Goal: Information Seeking & Learning: Learn about a topic

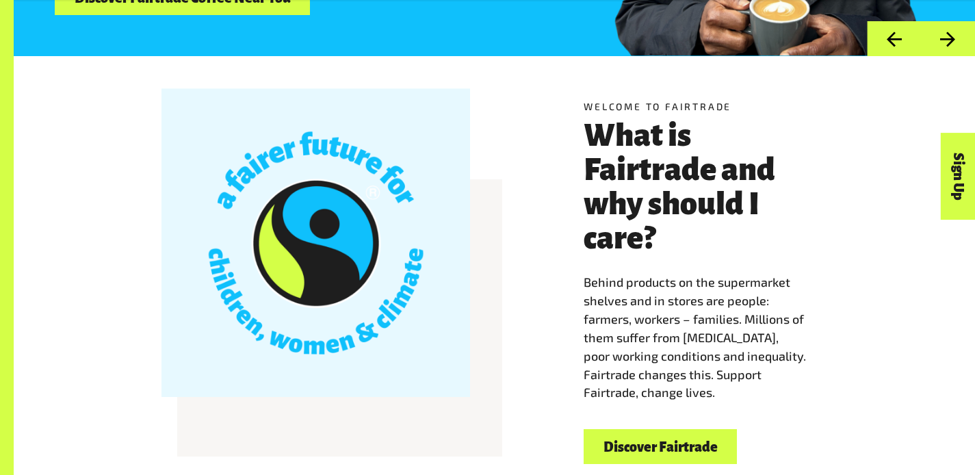
scroll to position [355, 0]
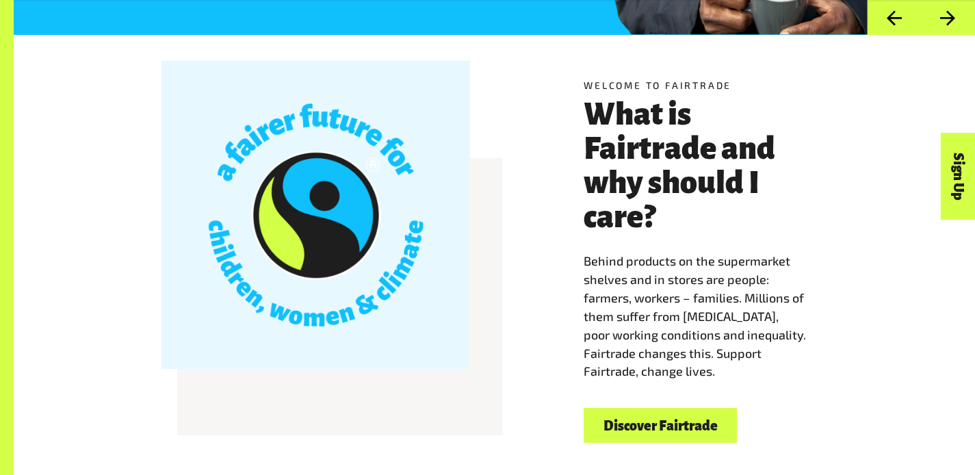
click at [675, 434] on link "Discover Fairtrade" at bounding box center [659, 425] width 153 height 35
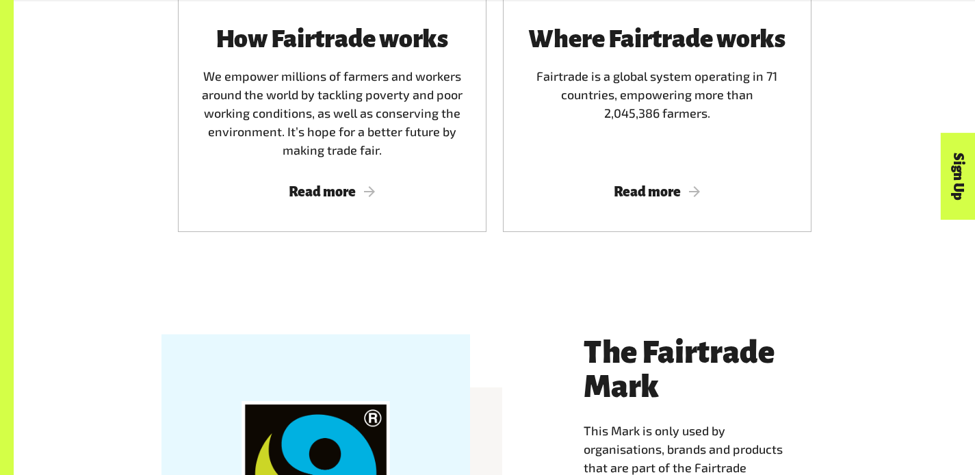
scroll to position [1020, 0]
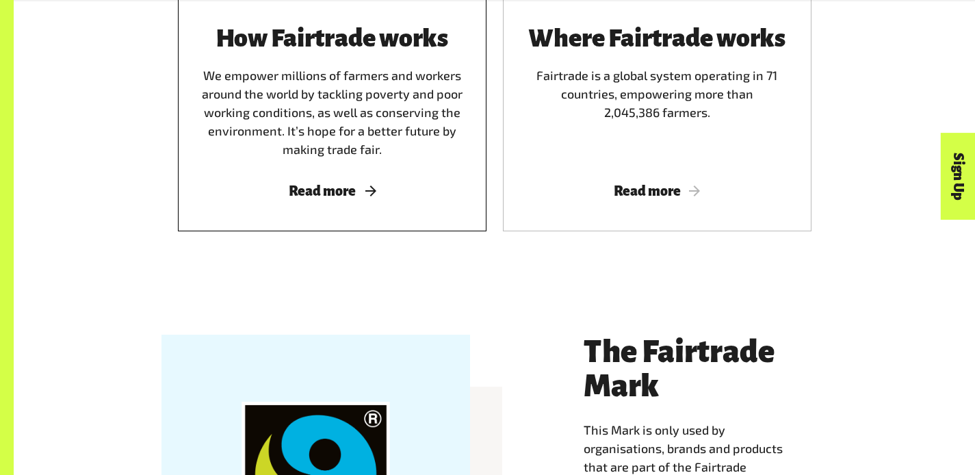
click at [335, 196] on span "Read more" at bounding box center [332, 190] width 276 height 15
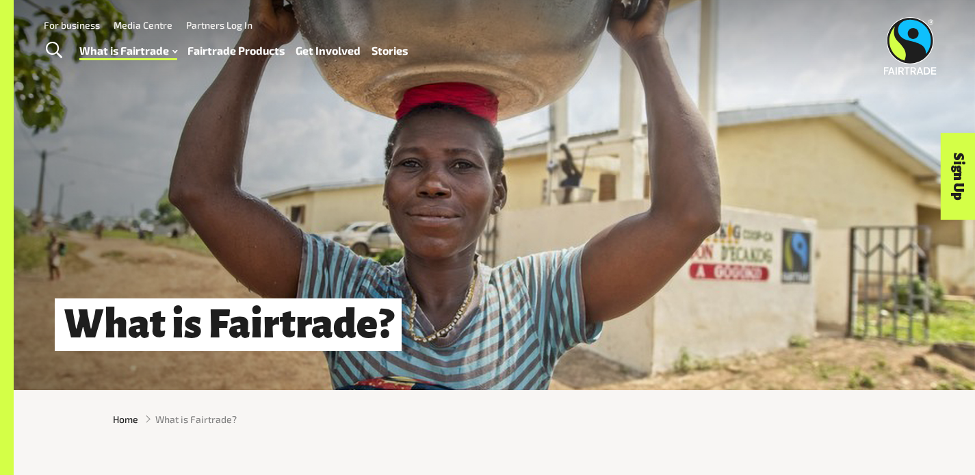
scroll to position [0, 0]
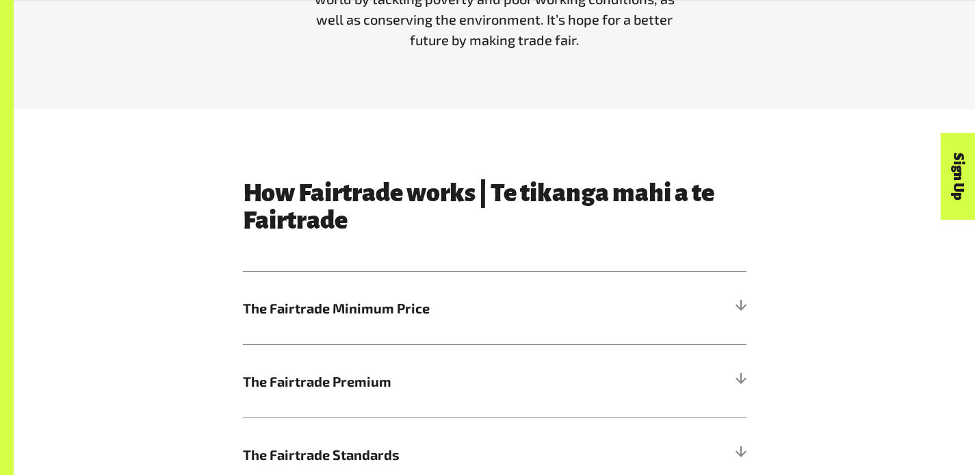
scroll to position [667, 0]
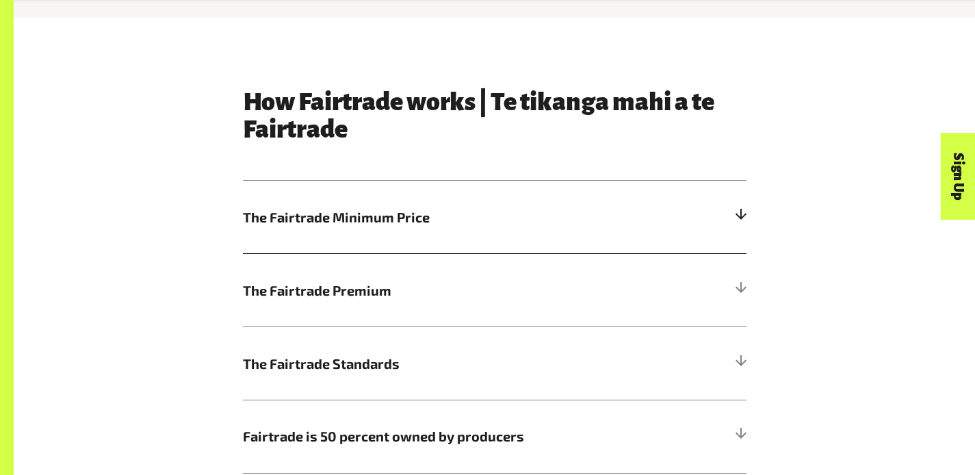
click at [527, 209] on h5 "The Fairtrade Minimum Price" at bounding box center [494, 217] width 503 height 73
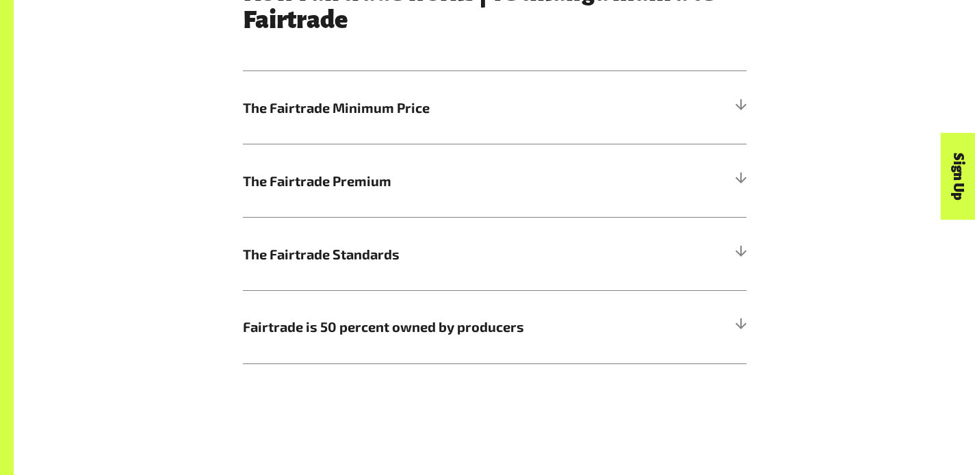
scroll to position [756, 0]
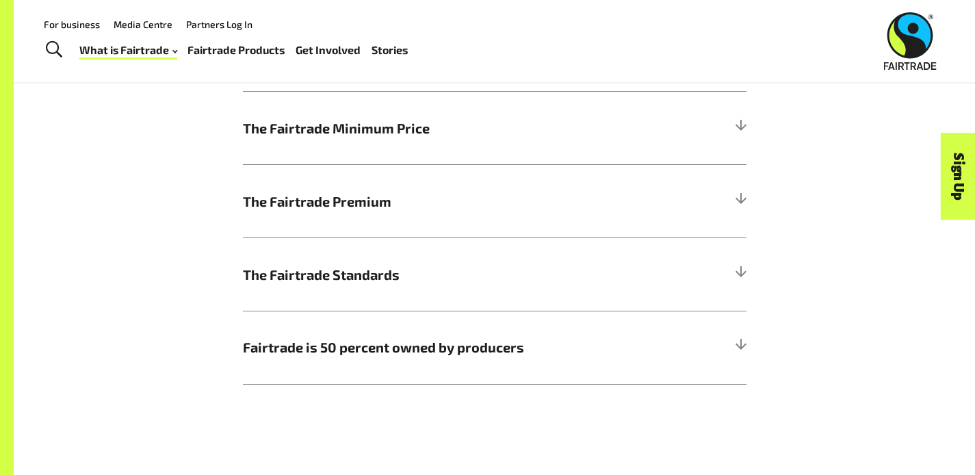
click at [751, 146] on div "How Fairtrade works | Te tikanga mahi a te Fairtrade The Fairtrade Minimum Pric…" at bounding box center [495, 192] width 520 height 384
click at [745, 134] on div at bounding box center [740, 128] width 12 height 12
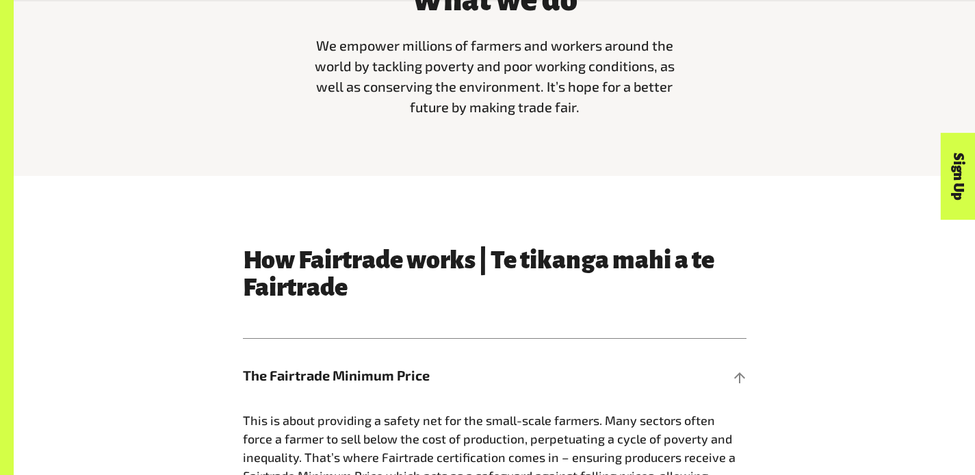
scroll to position [535, 0]
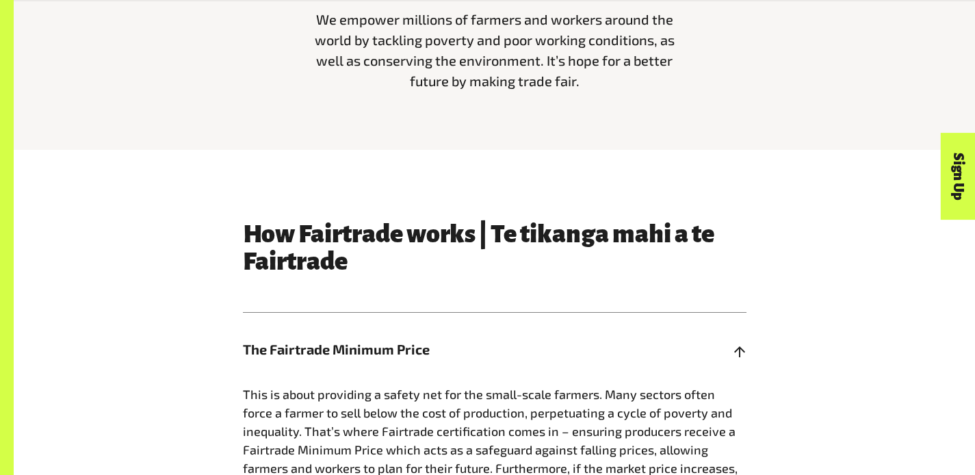
click at [733, 366] on h5 "The Fairtrade Minimum Price" at bounding box center [494, 349] width 503 height 73
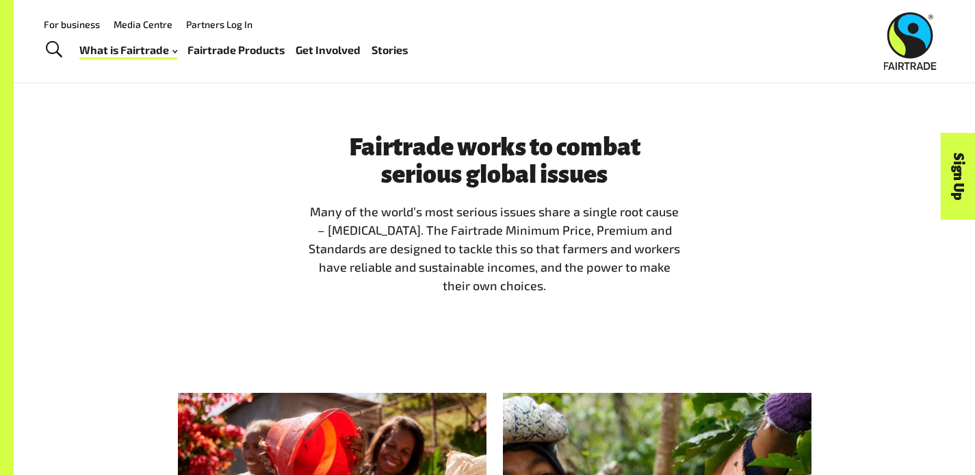
scroll to position [622, 0]
